Goal: Find specific page/section: Find specific page/section

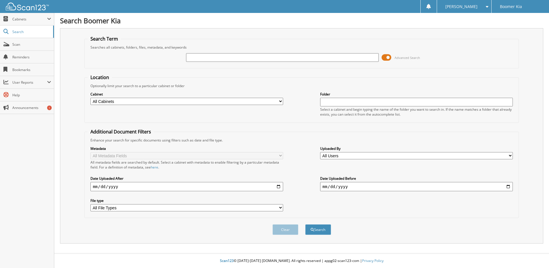
click at [226, 59] on input "text" at bounding box center [282, 57] width 193 height 9
click at [219, 55] on input "5" at bounding box center [282, 57] width 193 height 9
click at [233, 56] on input "5" at bounding box center [282, 57] width 193 height 9
type input "50890"
click at [305, 224] on button "Search" at bounding box center [318, 229] width 26 height 11
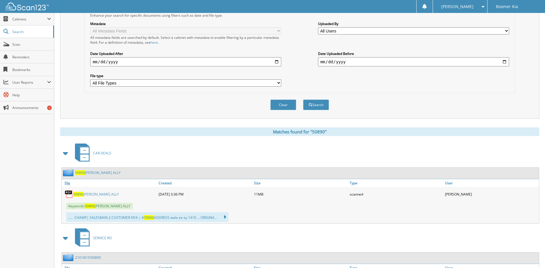
scroll to position [170, 0]
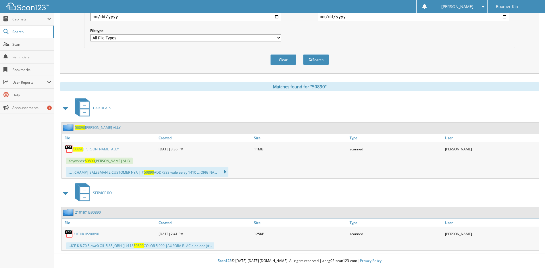
drag, startPoint x: 103, startPoint y: 148, endPoint x: 110, endPoint y: 153, distance: 9.0
click at [103, 148] on link "50890 [PERSON_NAME] ALLY" at bounding box center [96, 149] width 46 height 5
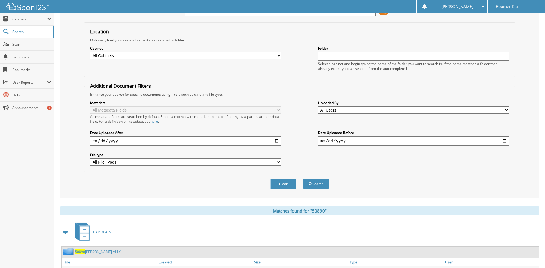
scroll to position [0, 0]
